Goal: Task Accomplishment & Management: Complete application form

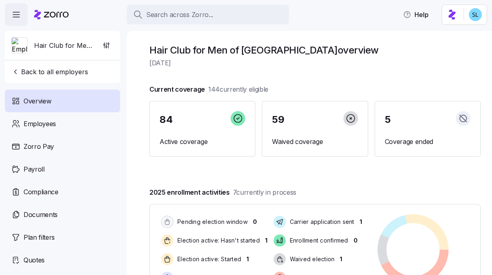
click at [217, 17] on div "Search across Zorro..." at bounding box center [207, 15] width 149 height 10
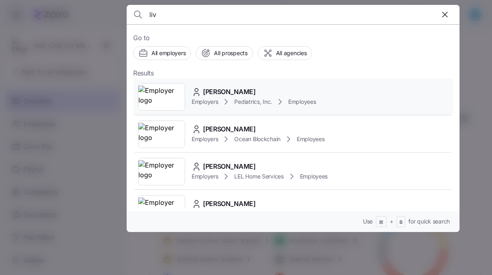
type input "liv"
click at [230, 85] on div "Liv Gorla Employers Pediatrics, Inc. Employees" at bounding box center [293, 96] width 320 height 37
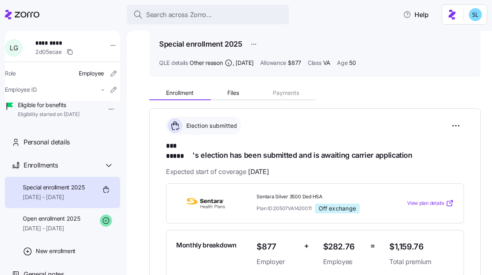
scroll to position [72, 0]
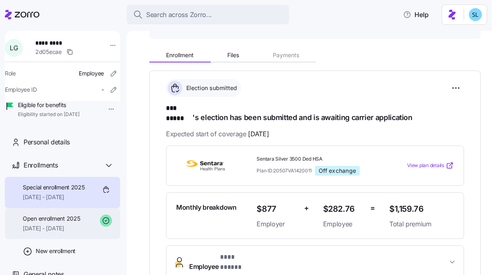
click at [68, 232] on span "07/01/2025 - 12/31/2025" at bounding box center [51, 228] width 57 height 8
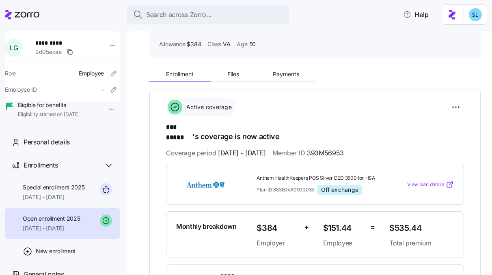
scroll to position [53, 0]
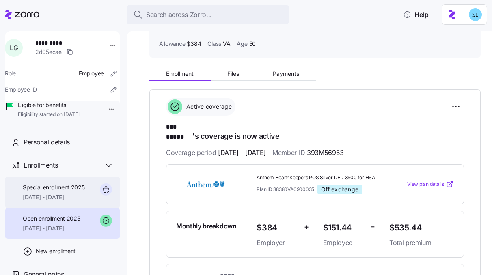
click at [70, 191] on span "Special enrollment 2025" at bounding box center [54, 187] width 62 height 8
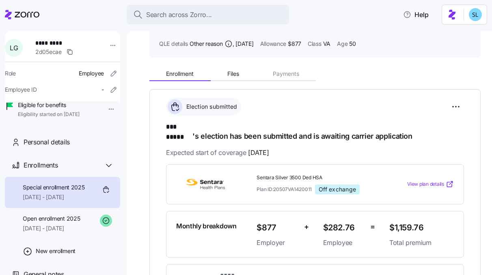
click at [304, 174] on span "Sentara Silver 3500 Ded HSA" at bounding box center [319, 177] width 126 height 7
copy span "Sentara Silver 3500 Ded HSA"
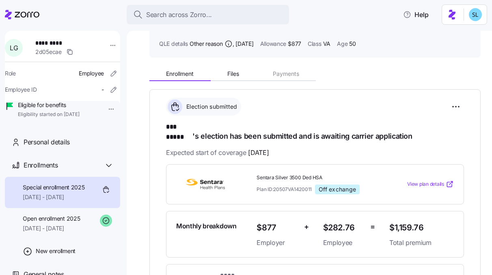
click at [401, 221] on span "$1,159.76" at bounding box center [421, 227] width 64 height 13
copy span "$1,159.76"
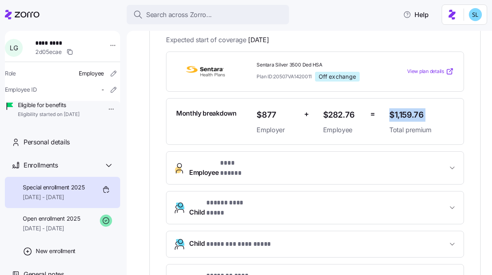
scroll to position [144, 0]
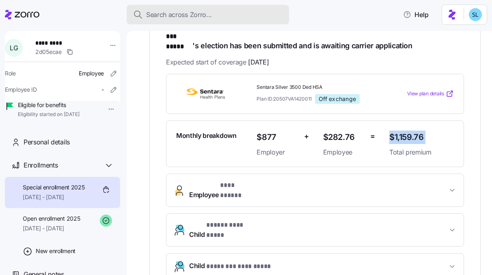
click at [255, 14] on div "Search across Zorro..." at bounding box center [207, 15] width 149 height 10
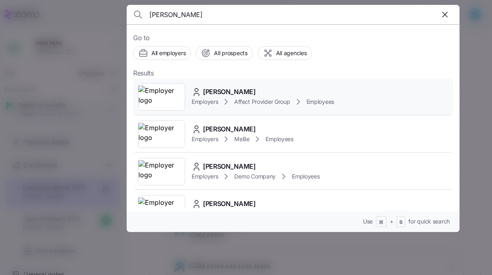
type input "krug"
click at [229, 86] on div "Stacy Krug Employers Affect Provider Group Employees" at bounding box center [293, 96] width 320 height 37
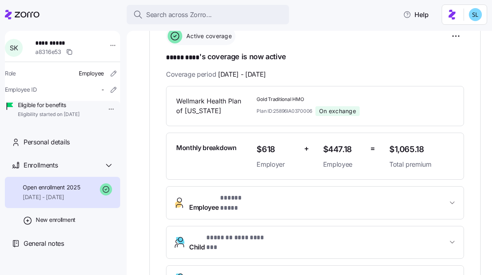
click at [286, 202] on span "Employee * ***** **** *" at bounding box center [318, 202] width 258 height 19
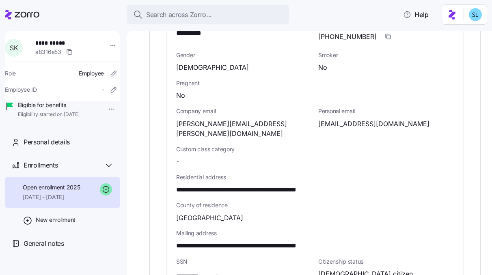
scroll to position [307, 0]
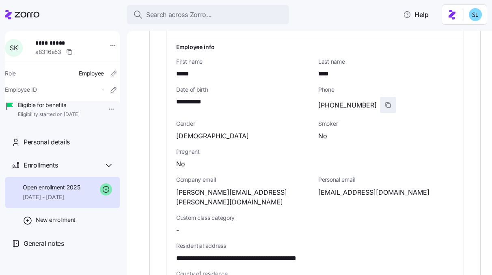
click at [386, 104] on icon "button" at bounding box center [388, 106] width 4 height 4
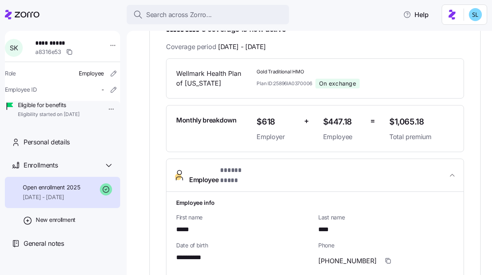
scroll to position [103, 0]
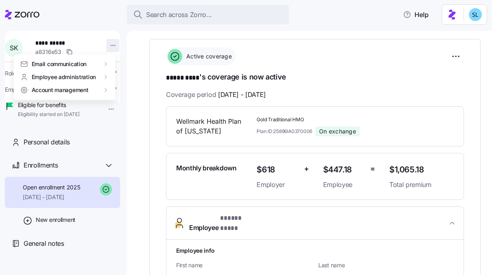
click at [109, 49] on html "**********" at bounding box center [246, 135] width 492 height 270
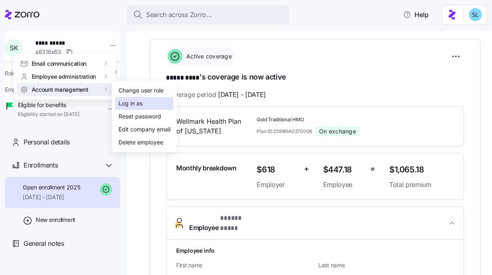
click at [134, 106] on div "Log in as" at bounding box center [130, 103] width 24 height 9
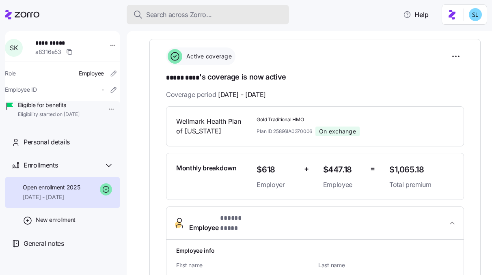
click at [231, 17] on div "Search across Zorro..." at bounding box center [207, 15] width 149 height 10
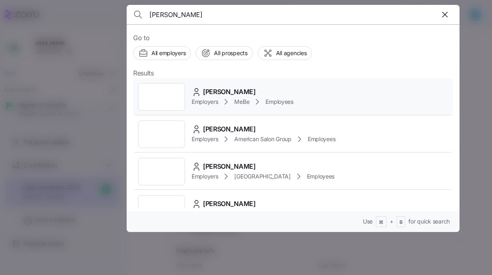
type input "angel cruz"
click at [262, 89] on div "Angel Cruz" at bounding box center [242, 92] width 102 height 10
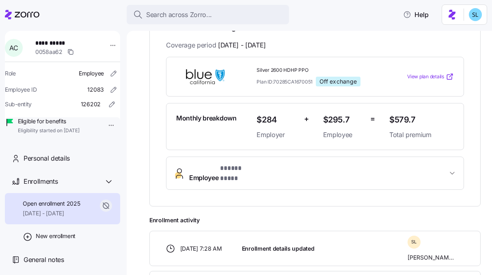
scroll to position [183, 0]
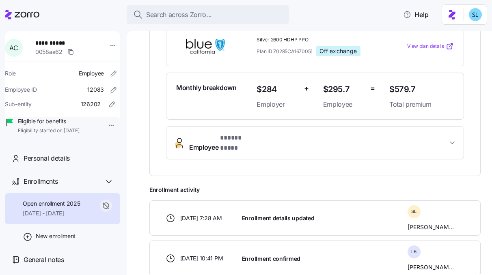
click at [347, 147] on button "Employee * ***** **** *" at bounding box center [314, 143] width 297 height 32
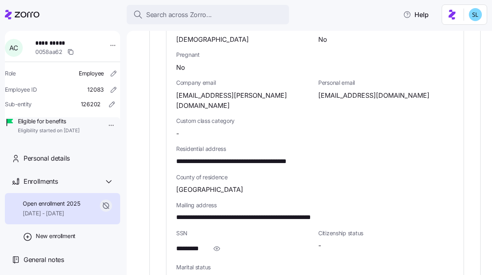
scroll to position [406, 0]
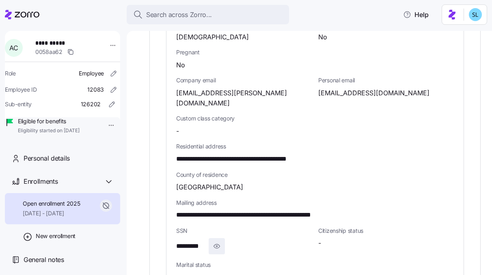
click at [219, 241] on icon "button" at bounding box center [216, 246] width 8 height 10
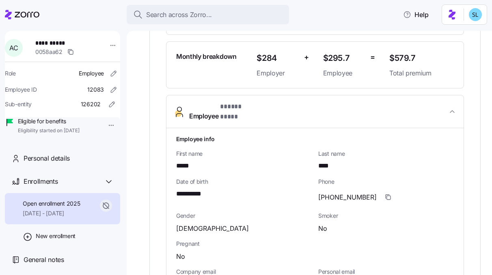
scroll to position [215, 0]
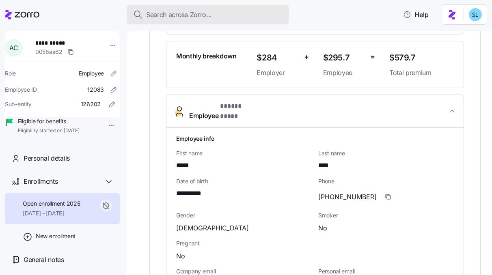
click at [164, 13] on span "Search across Zorro..." at bounding box center [179, 15] width 66 height 10
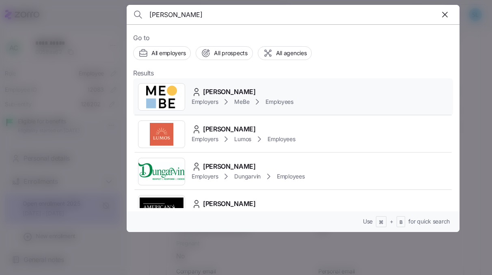
type input "brehm"
click at [235, 92] on span "Elizabeth Brehm" at bounding box center [229, 92] width 53 height 10
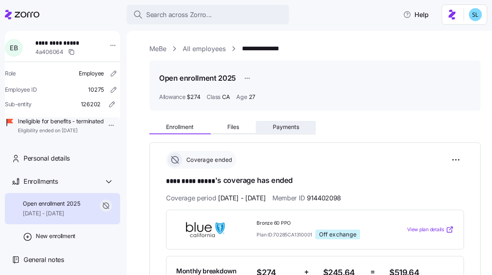
click at [291, 128] on span "Payments" at bounding box center [286, 127] width 26 height 6
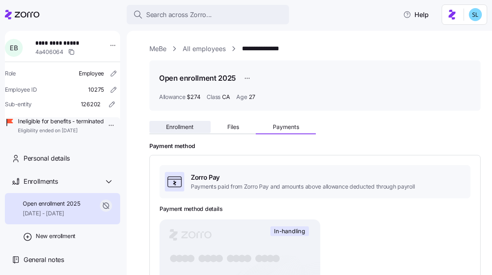
click at [206, 128] on button "Enrollment" at bounding box center [179, 127] width 61 height 12
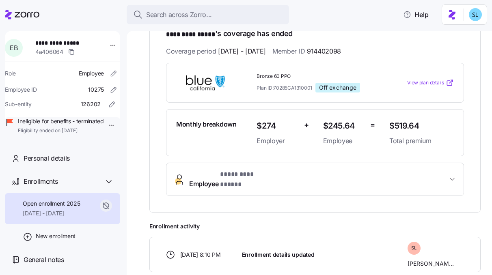
scroll to position [159, 0]
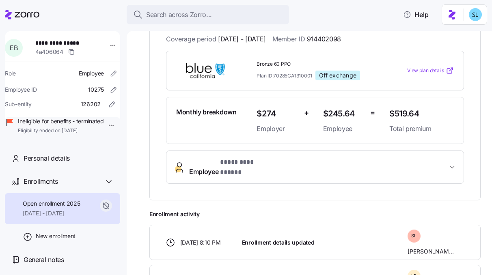
click at [316, 180] on div "**********" at bounding box center [314, 91] width 331 height 217
click at [312, 173] on button "Employee * ********* ***** *" at bounding box center [314, 166] width 297 height 32
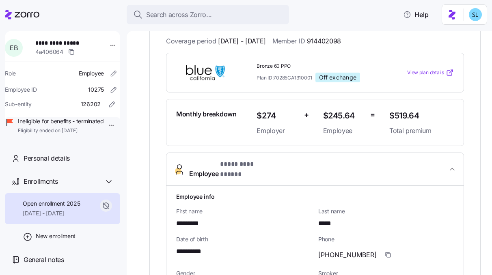
scroll to position [157, 0]
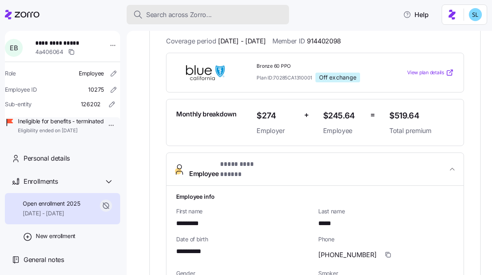
click at [178, 15] on span "Search across Zorro..." at bounding box center [179, 15] width 66 height 10
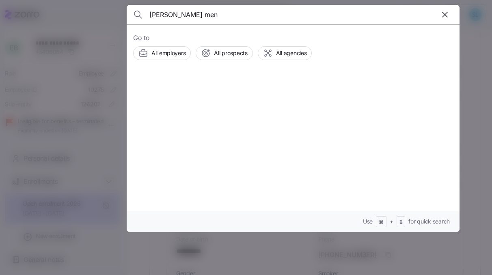
type input "angelica men"
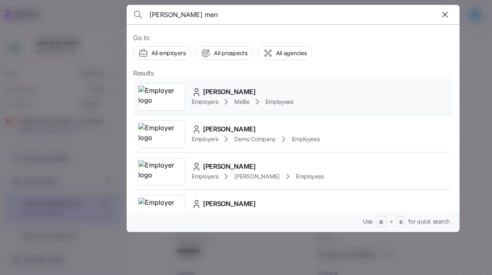
click at [239, 89] on span "Angelica Mena" at bounding box center [229, 92] width 53 height 10
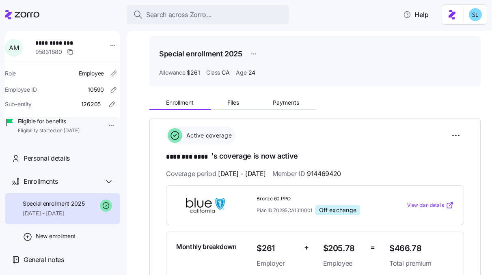
scroll to position [71, 0]
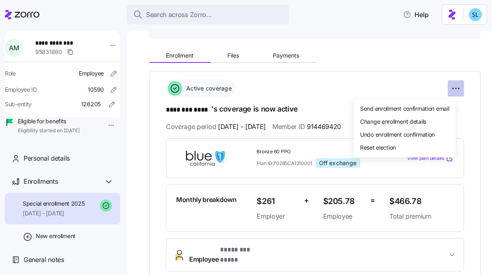
click at [447, 86] on html "**********" at bounding box center [246, 135] width 492 height 270
click at [431, 133] on span "Undo enrollment confirmation" at bounding box center [397, 134] width 75 height 8
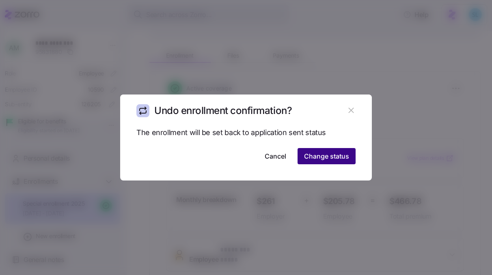
click at [341, 155] on span "Change status" at bounding box center [326, 156] width 45 height 10
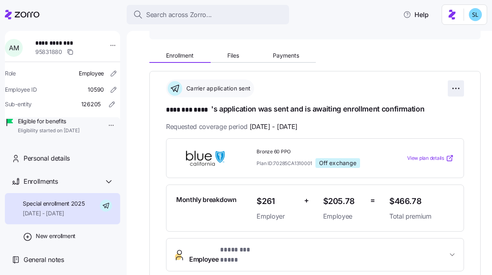
click at [452, 89] on html "**********" at bounding box center [246, 135] width 492 height 270
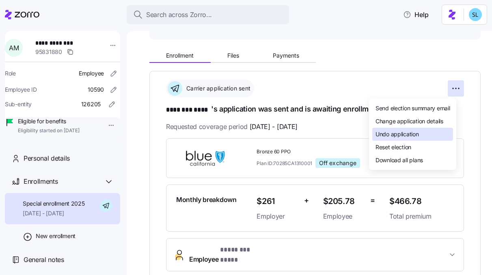
click at [430, 135] on div "Undo application" at bounding box center [412, 134] width 81 height 13
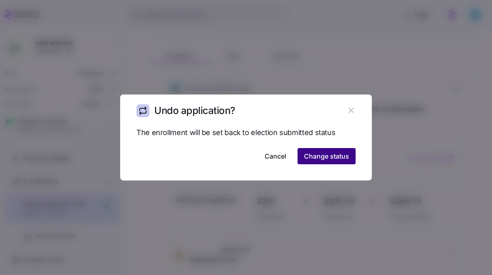
click at [339, 160] on span "Change status" at bounding box center [326, 156] width 45 height 10
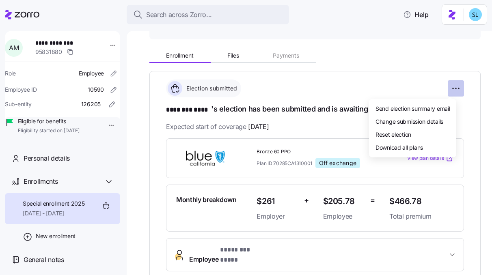
click at [455, 85] on html "**********" at bounding box center [246, 135] width 492 height 270
click at [441, 120] on span "Change submission details" at bounding box center [409, 121] width 68 height 8
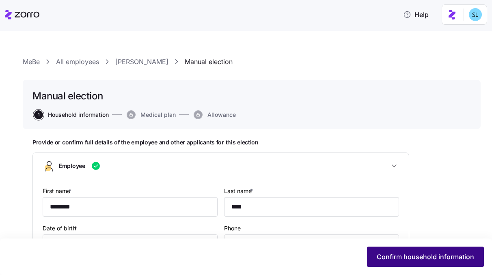
type input "CA"
click at [440, 250] on button "Confirm household information" at bounding box center [425, 257] width 117 height 20
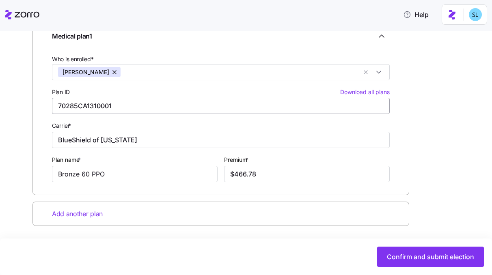
scroll to position [139, 0]
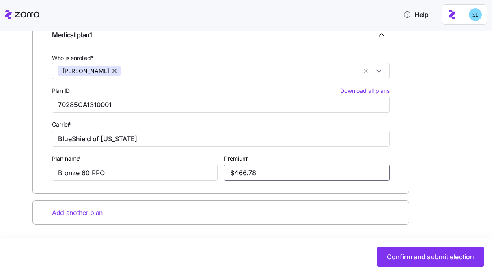
click at [276, 175] on input "$466.78" at bounding box center [306, 173] width 165 height 16
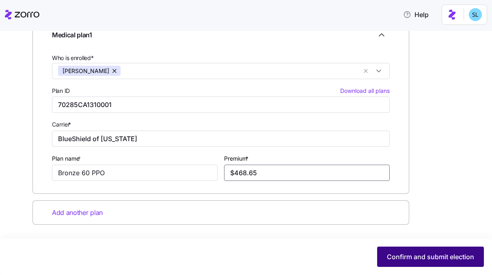
type input "$468.65"
click at [419, 254] on span "Confirm and submit election" at bounding box center [429, 257] width 87 height 10
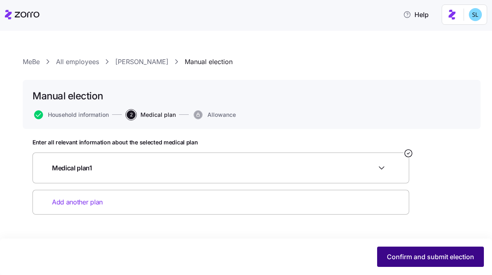
scroll to position [0, 0]
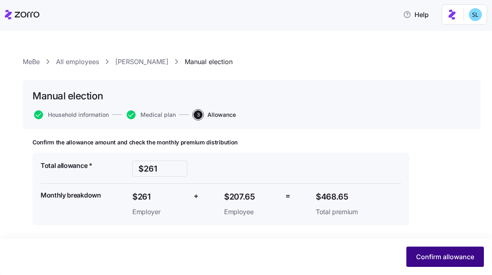
click at [421, 259] on span "Confirm allowance" at bounding box center [445, 257] width 58 height 10
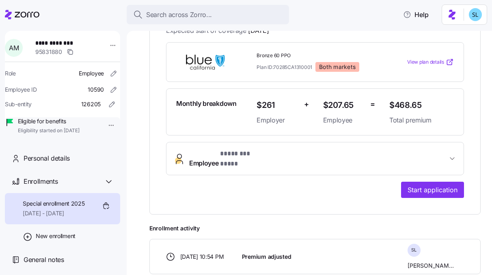
scroll to position [183, 0]
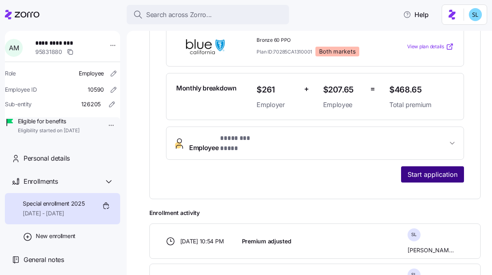
click at [421, 170] on span "Start application" at bounding box center [432, 175] width 50 height 10
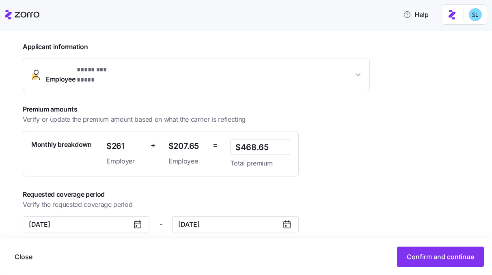
scroll to position [180, 0]
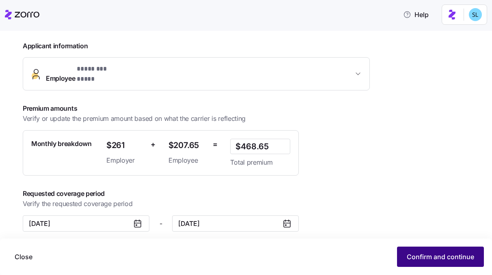
click at [456, 256] on span "Confirm and continue" at bounding box center [439, 257] width 67 height 10
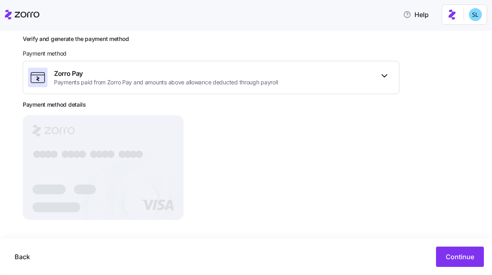
scroll to position [110, 0]
click at [448, 263] on button "Continue" at bounding box center [460, 257] width 48 height 20
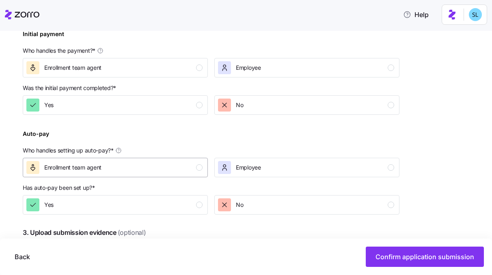
scroll to position [252, 0]
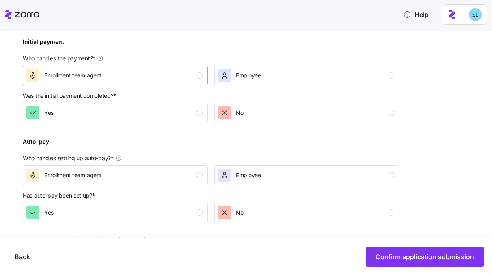
click at [159, 77] on div "Enrollment team agent" at bounding box center [114, 75] width 176 height 13
click at [154, 114] on div "Yes" at bounding box center [114, 112] width 176 height 13
click at [158, 174] on div "Enrollment team agent" at bounding box center [114, 175] width 176 height 13
click at [159, 205] on button "Yes" at bounding box center [115, 212] width 185 height 19
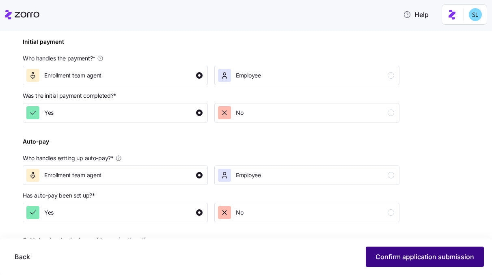
click at [394, 255] on span "Confirm application submission" at bounding box center [424, 257] width 99 height 10
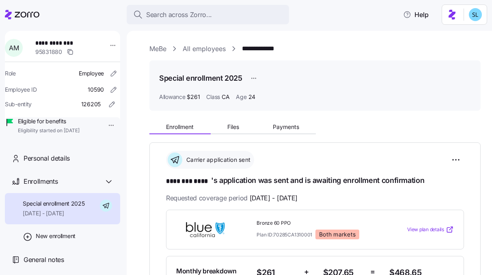
scroll to position [139, 0]
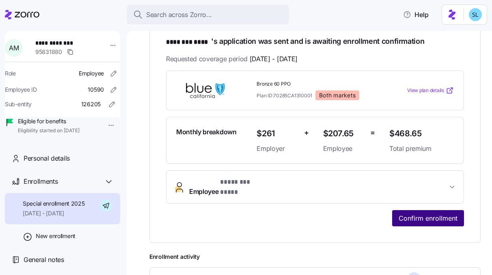
click at [413, 216] on button "Confirm enrollment" at bounding box center [428, 218] width 72 height 16
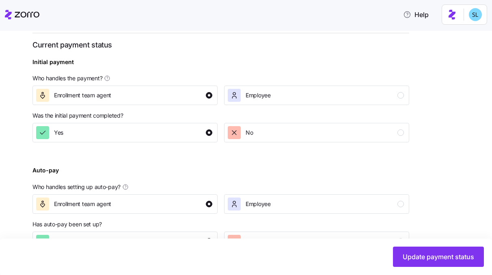
scroll to position [312, 0]
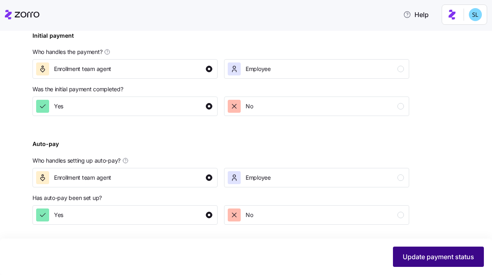
click at [430, 254] on span "Update payment status" at bounding box center [437, 257] width 71 height 10
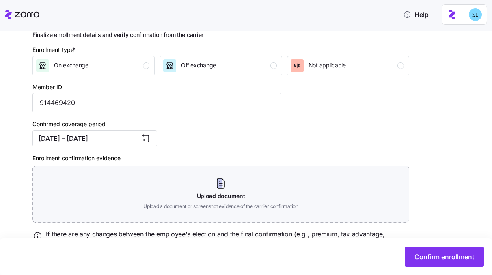
scroll to position [147, 0]
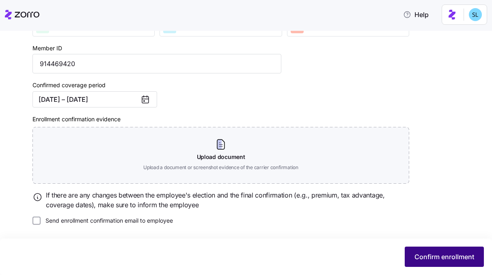
click at [422, 260] on span "Confirm enrollment" at bounding box center [444, 257] width 60 height 10
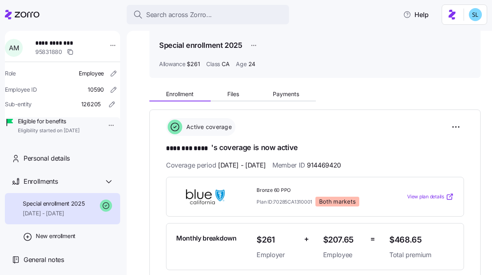
scroll to position [155, 0]
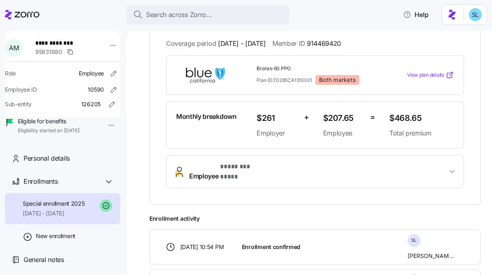
click at [400, 116] on span "$468.65" at bounding box center [421, 118] width 64 height 13
copy span "$468.65"
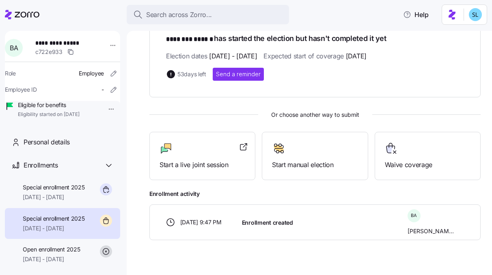
scroll to position [142, 0]
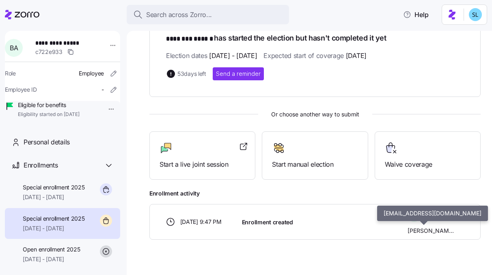
click at [417, 232] on span "Brittany Aleman" at bounding box center [430, 231] width 46 height 8
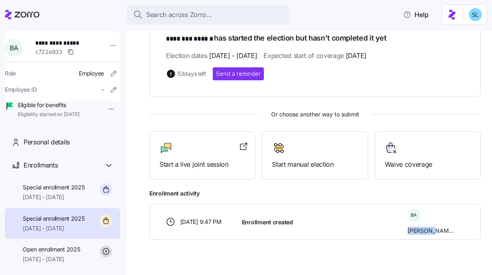
click at [417, 232] on span "Brittany Aleman" at bounding box center [430, 231] width 46 height 8
copy body "Brittany Aleman"
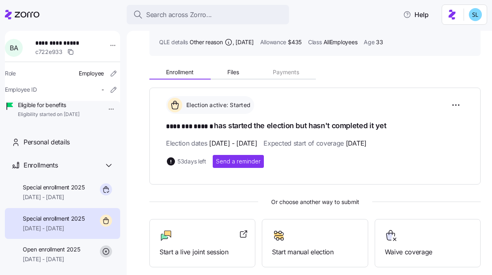
scroll to position [0, 0]
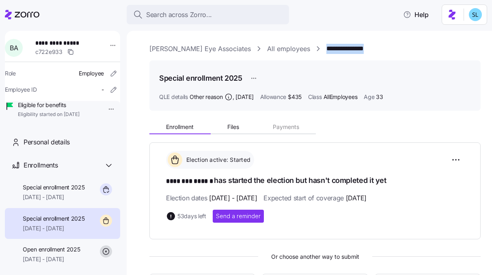
drag, startPoint x: 333, startPoint y: 49, endPoint x: 293, endPoint y: 50, distance: 40.6
click at [293, 50] on div "**********" at bounding box center [314, 49] width 331 height 10
copy link "**********"
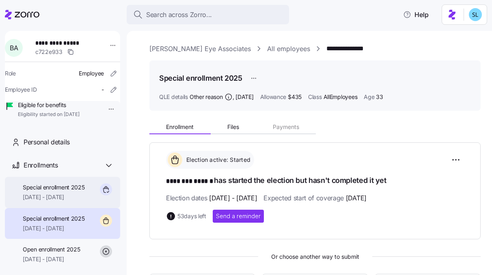
click at [62, 191] on span "Special enrollment 2025" at bounding box center [54, 187] width 62 height 8
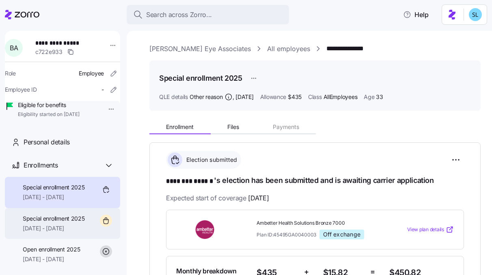
click at [73, 232] on span "09/01/2025 - 12/31/2025" at bounding box center [54, 228] width 62 height 8
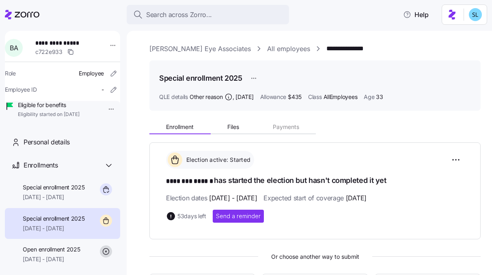
click at [257, 75] on html "**********" at bounding box center [246, 135] width 492 height 270
click at [75, 201] on html "**********" at bounding box center [246, 135] width 492 height 270
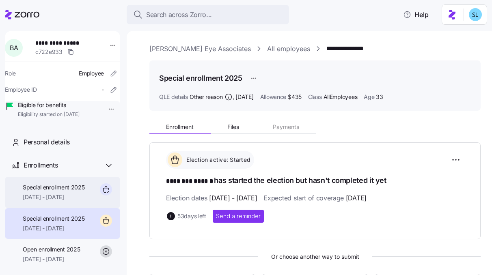
click at [68, 191] on span "Special enrollment 2025" at bounding box center [54, 187] width 62 height 8
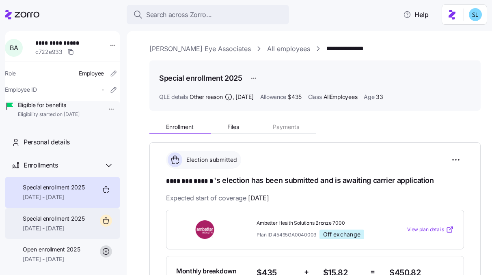
click at [60, 233] on div "Special enrollment 2025 09/01/2025 - 12/31/2025" at bounding box center [54, 224] width 62 height 18
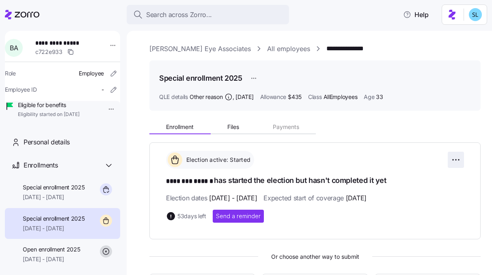
click at [444, 162] on html "**********" at bounding box center [246, 135] width 492 height 270
click at [258, 78] on html "**********" at bounding box center [246, 135] width 492 height 270
click at [255, 77] on html "**********" at bounding box center [246, 135] width 492 height 270
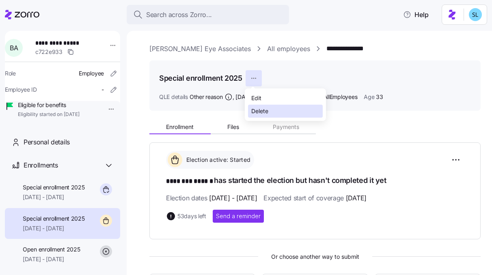
click at [267, 111] on div "Delete" at bounding box center [259, 111] width 17 height 9
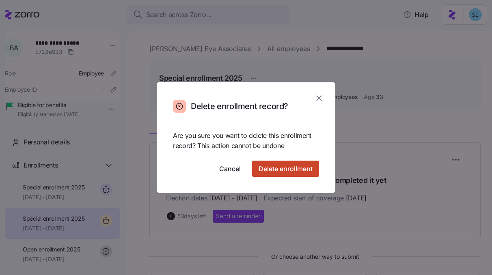
click at [284, 170] on span "Delete enrollment" at bounding box center [285, 169] width 54 height 10
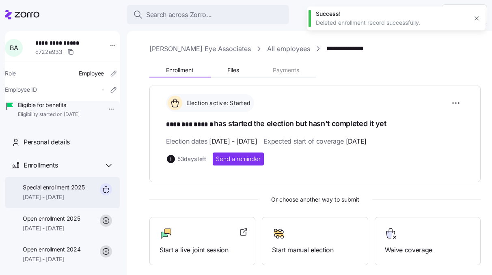
click at [59, 201] on span "09/01/2025 - 12/31/2025" at bounding box center [54, 197] width 62 height 8
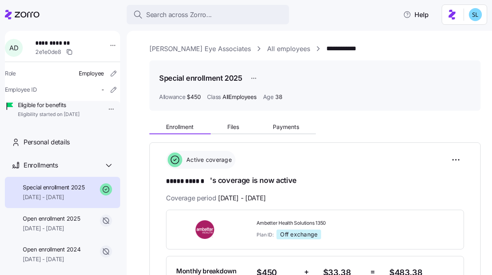
click at [63, 43] on span "**********" at bounding box center [62, 43] width 54 height 8
copy span "**********"
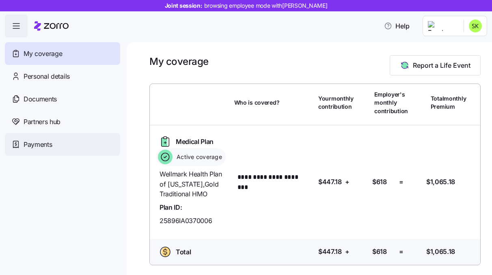
click at [52, 144] on span "Payments" at bounding box center [38, 145] width 28 height 10
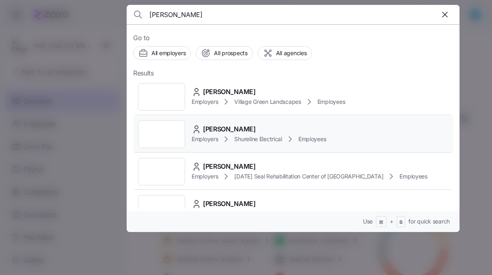
type input "[PERSON_NAME]"
click at [226, 126] on span "[PERSON_NAME]" at bounding box center [229, 129] width 53 height 10
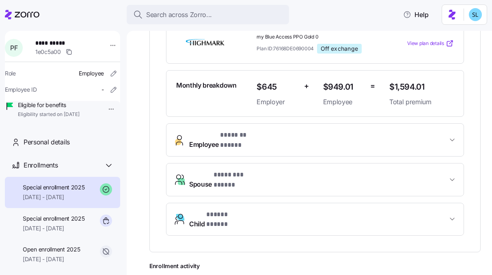
scroll to position [320, 0]
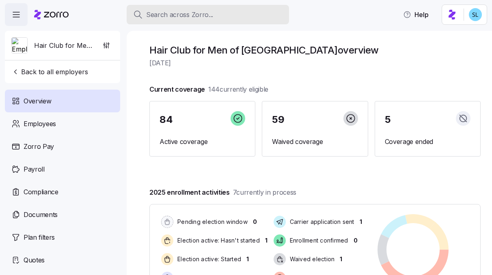
click at [191, 17] on span "Search across Zorro..." at bounding box center [179, 15] width 67 height 10
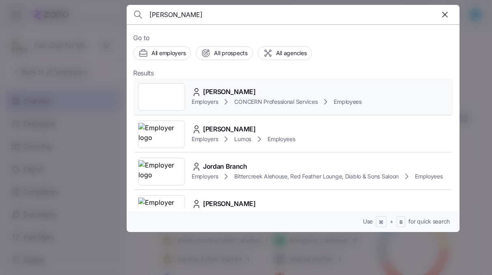
type input "[PERSON_NAME]"
click at [234, 83] on div "[PERSON_NAME] Employers CONCERN Professional Services Employees" at bounding box center [293, 96] width 320 height 37
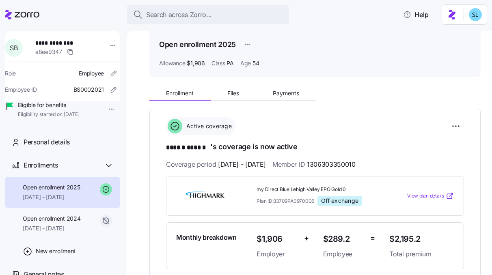
scroll to position [134, 0]
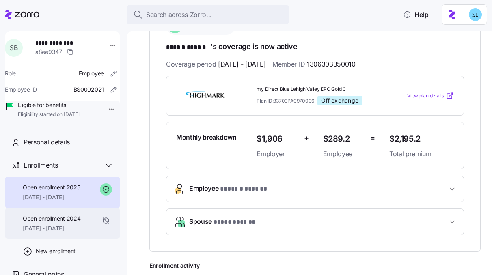
click at [58, 223] on span "Open enrollment 2024" at bounding box center [52, 219] width 58 height 8
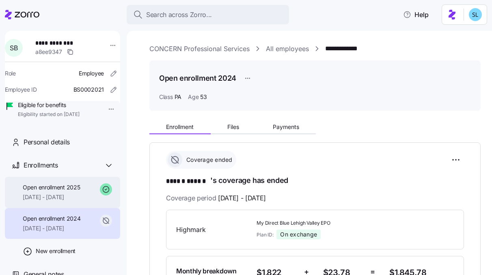
click at [62, 201] on span "[DATE] - [DATE]" at bounding box center [51, 197] width 57 height 8
